Goal: Information Seeking & Learning: Learn about a topic

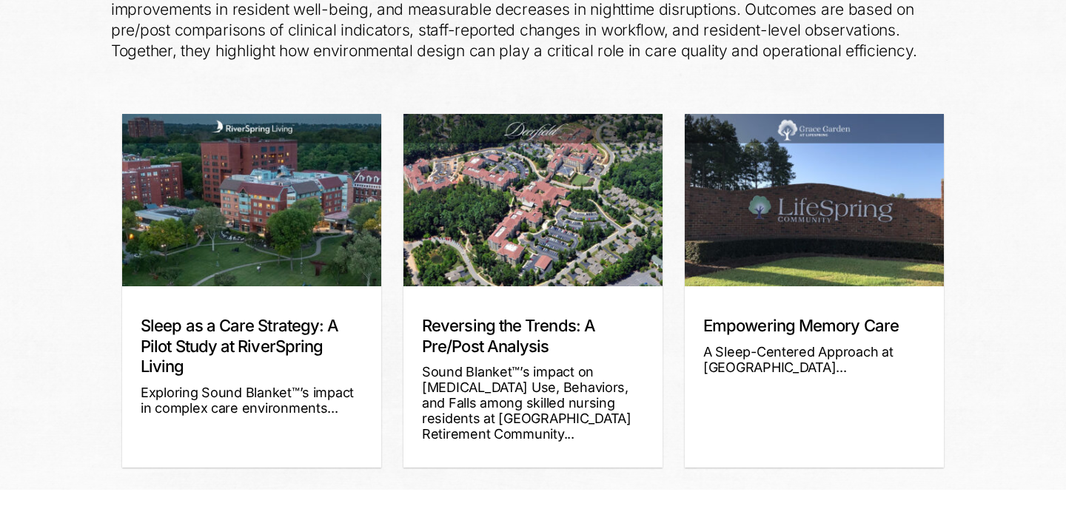
scroll to position [331, 0]
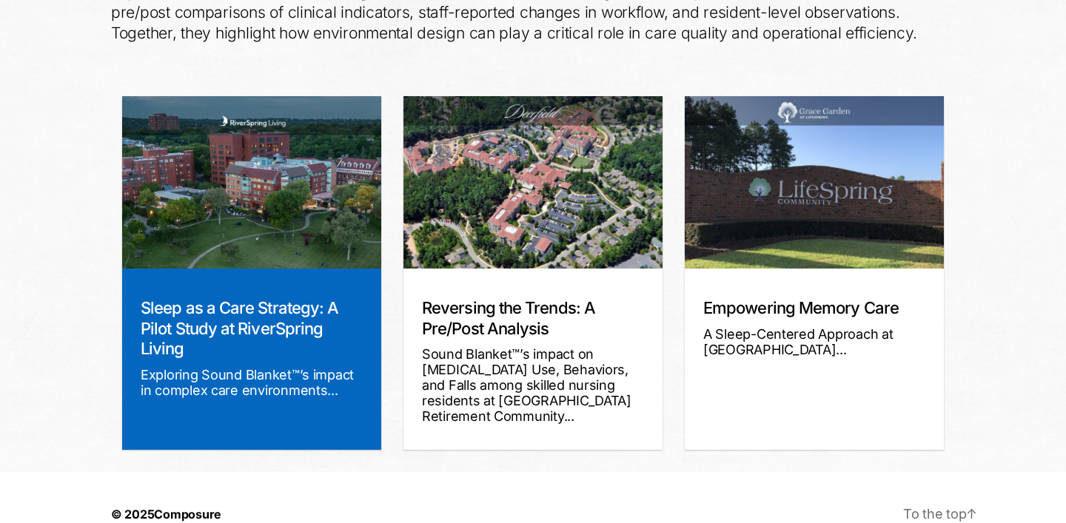
click at [271, 193] on img at bounding box center [251, 182] width 259 height 172
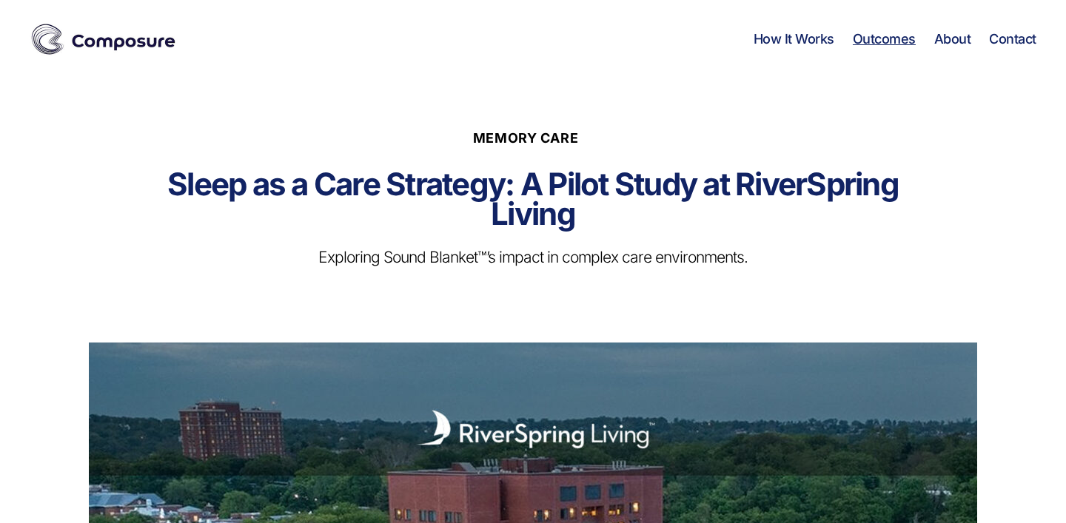
click at [898, 32] on link "Outcomes" at bounding box center [884, 39] width 63 height 16
